Goal: Leave review/rating

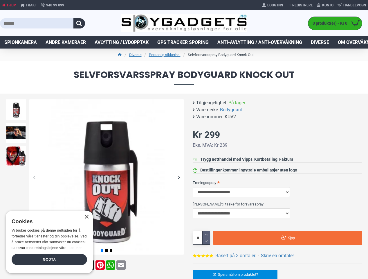
click at [79, 23] on button "button" at bounding box center [79, 23] width 12 height 10
click at [34, 177] on div "Previous slide" at bounding box center [34, 177] width 10 height 10
click at [179, 177] on div "Next slide" at bounding box center [179, 177] width 10 height 10
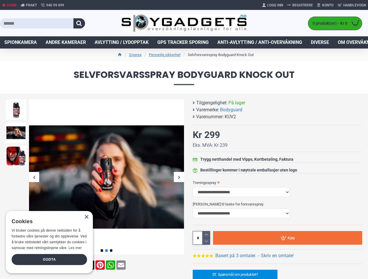
click at [16, 101] on div "Previous slide" at bounding box center [15, 101] width 23 height 6
click at [236, 256] on link "Basert på 3 omtaler." at bounding box center [235, 255] width 41 height 7
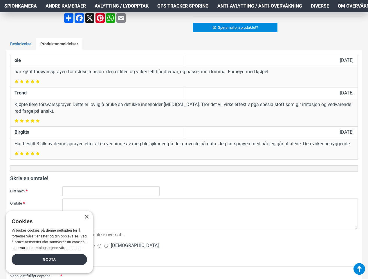
click at [206, 234] on div "Husk: HTML blir ikke oversatt." at bounding box center [210, 218] width 296 height 40
click at [206, 241] on div "Dårlig [DEMOGRAPHIC_DATA]" at bounding box center [210, 245] width 296 height 10
click at [288, 238] on div "Husk: HTML blir ikke oversatt." at bounding box center [210, 218] width 296 height 40
click at [86, 217] on div "×" at bounding box center [86, 217] width 4 height 4
